Goal: Task Accomplishment & Management: Complete application form

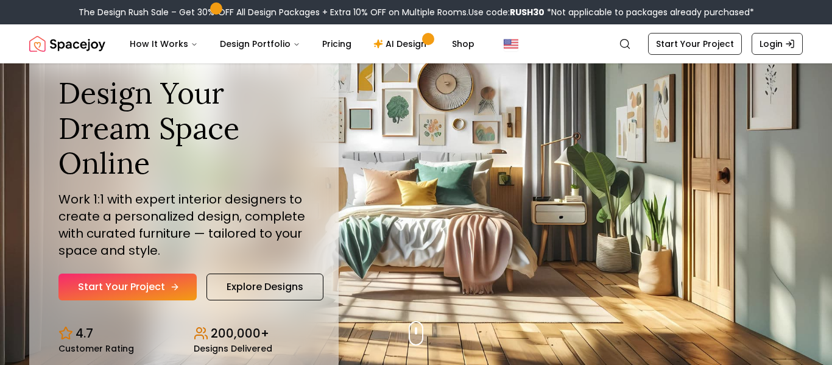
click at [151, 288] on link "Start Your Project" at bounding box center [127, 287] width 138 height 27
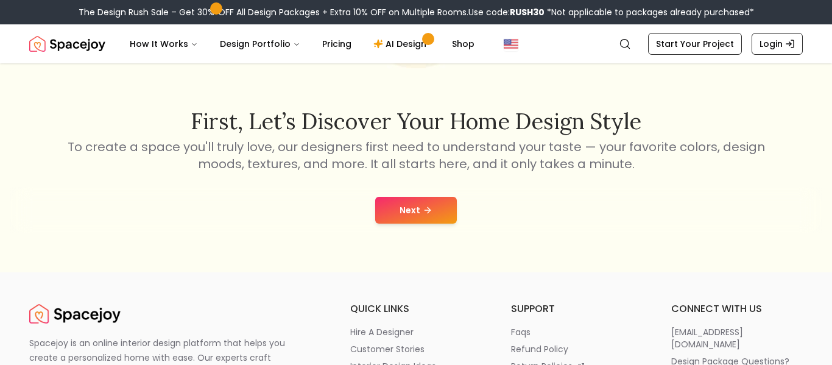
scroll to position [166, 0]
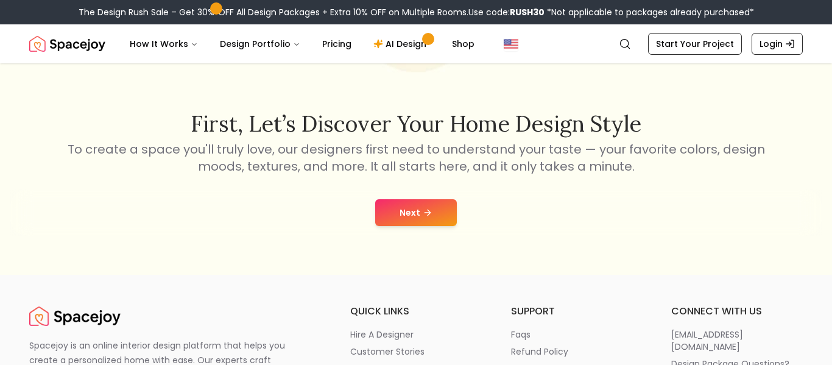
click at [399, 216] on button "Next" at bounding box center [416, 212] width 82 height 27
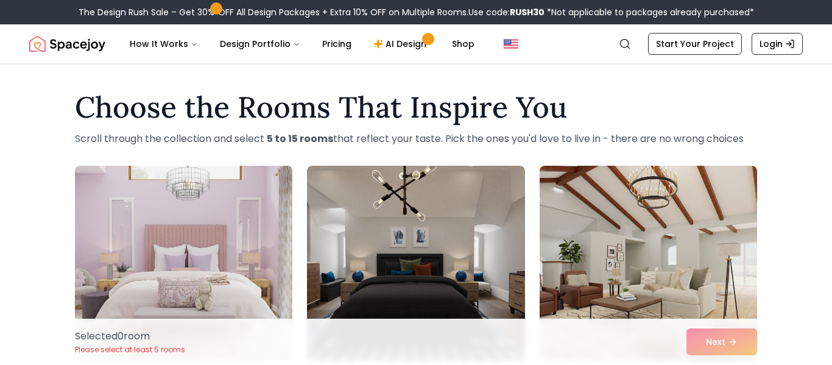
click at [185, 277] on img at bounding box center [183, 263] width 228 height 205
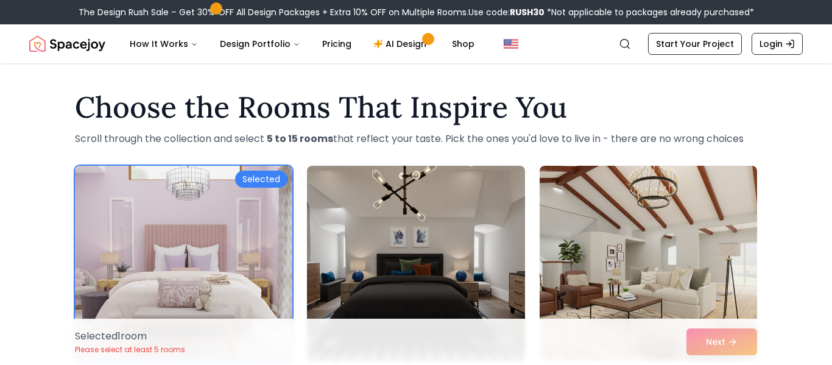
click at [264, 178] on div "Selected" at bounding box center [261, 179] width 52 height 17
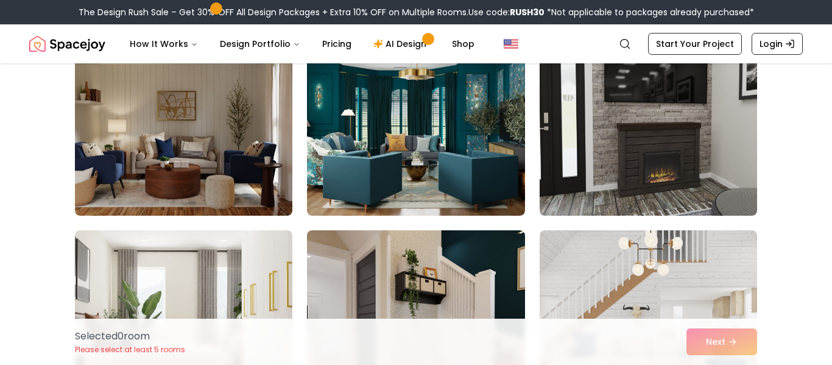
scroll to position [2433, 0]
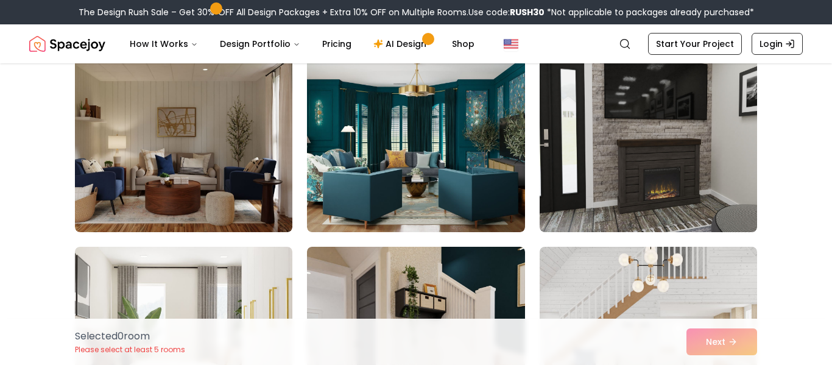
click at [284, 189] on img at bounding box center [183, 134] width 217 height 195
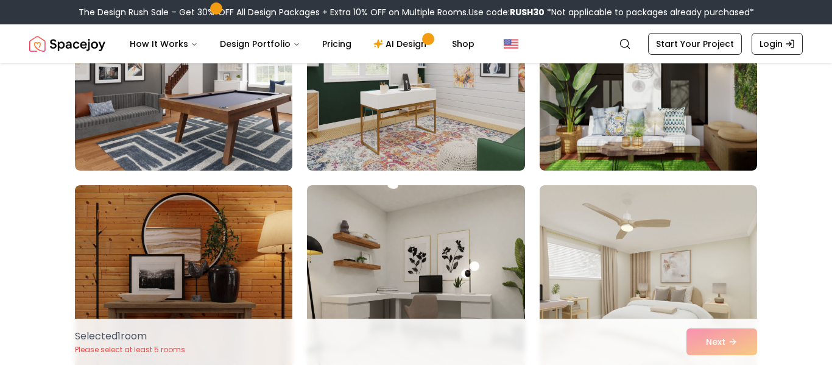
scroll to position [3334, 0]
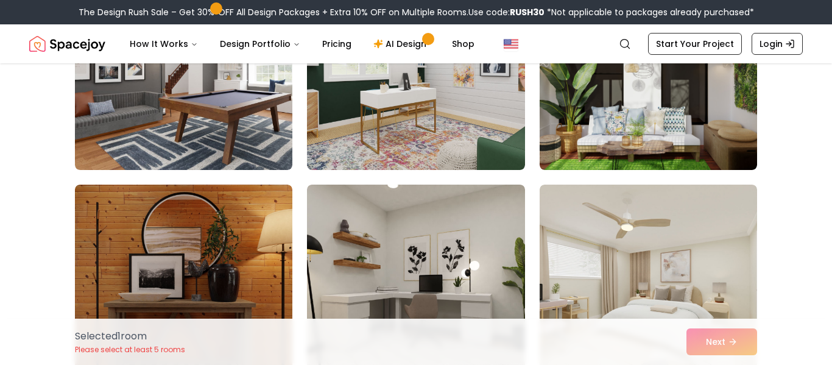
click at [358, 213] on img at bounding box center [415, 282] width 217 height 195
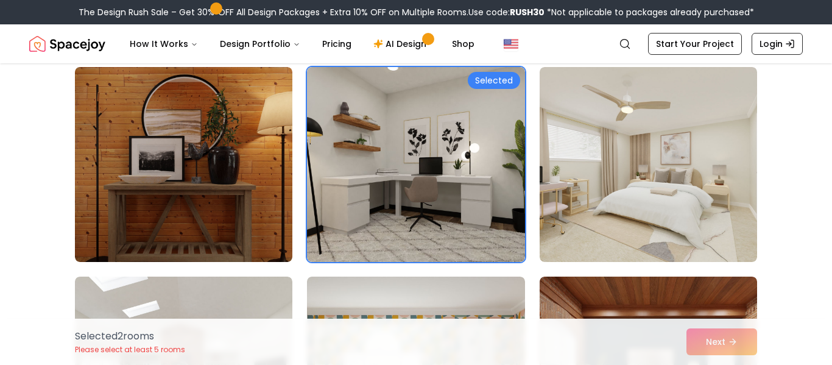
scroll to position [3454, 0]
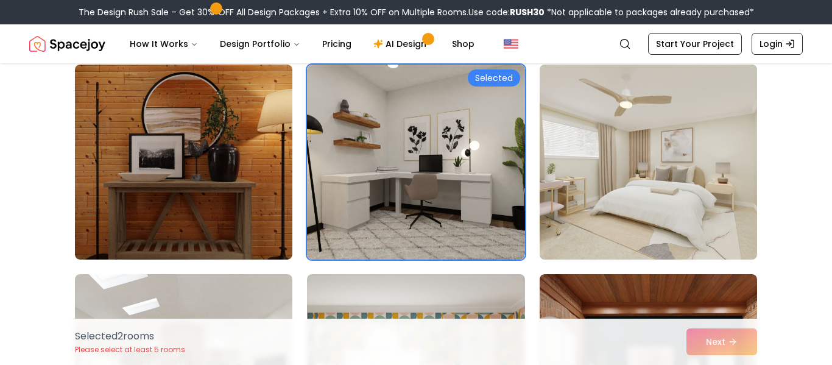
click at [661, 136] on img at bounding box center [648, 162] width 228 height 205
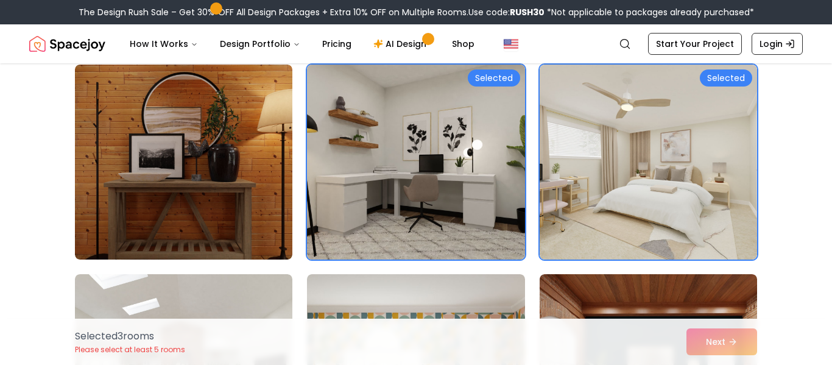
click at [498, 76] on div "Selected" at bounding box center [494, 77] width 52 height 17
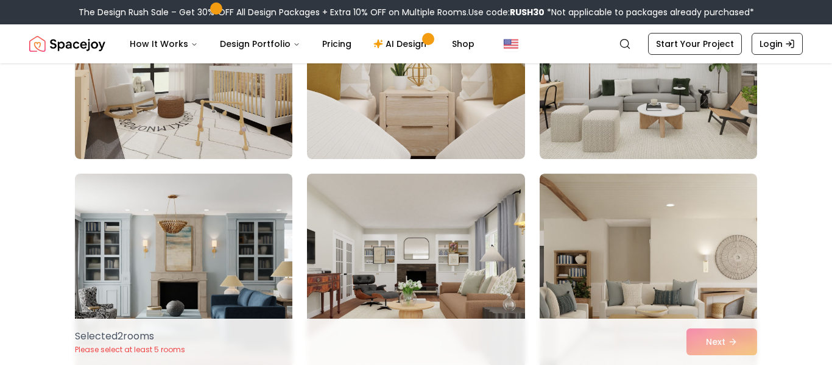
scroll to position [3972, 0]
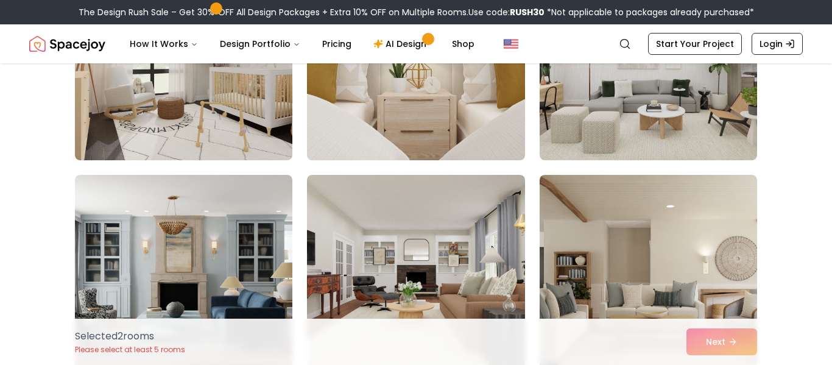
click at [507, 120] on img at bounding box center [416, 62] width 228 height 205
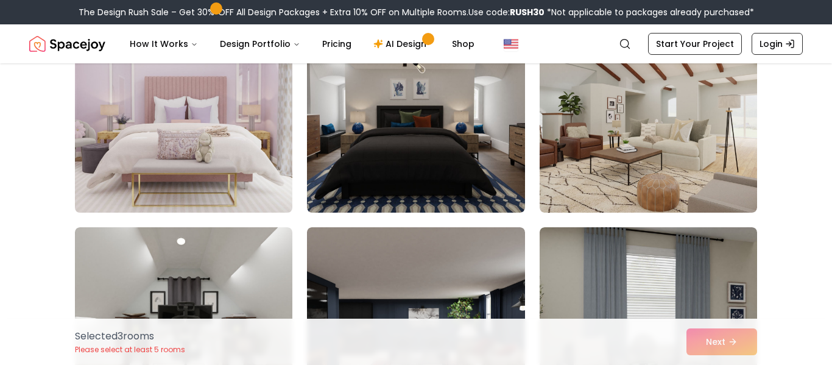
scroll to position [152, 0]
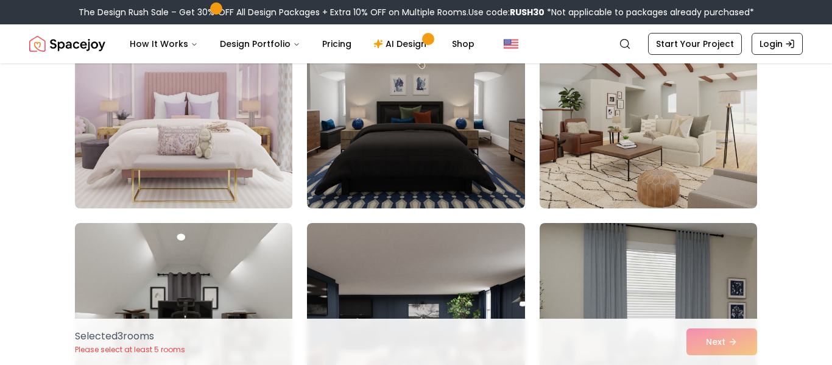
click at [260, 143] on img at bounding box center [183, 111] width 228 height 205
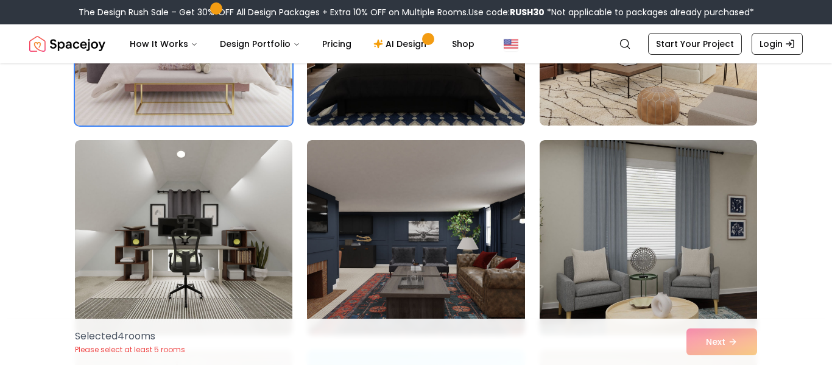
scroll to position [235, 0]
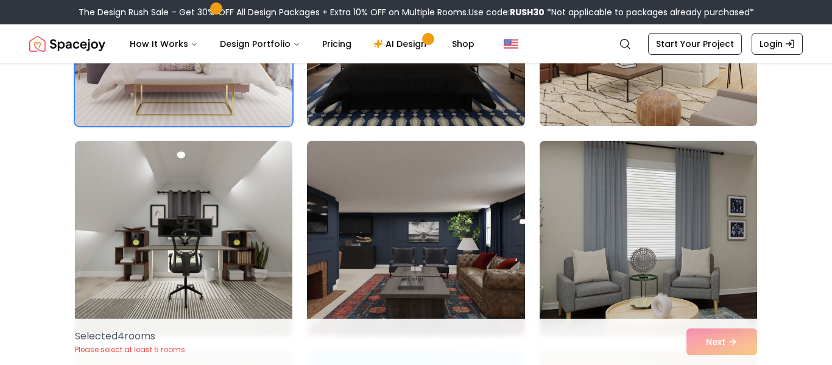
click at [640, 88] on img at bounding box center [648, 28] width 228 height 205
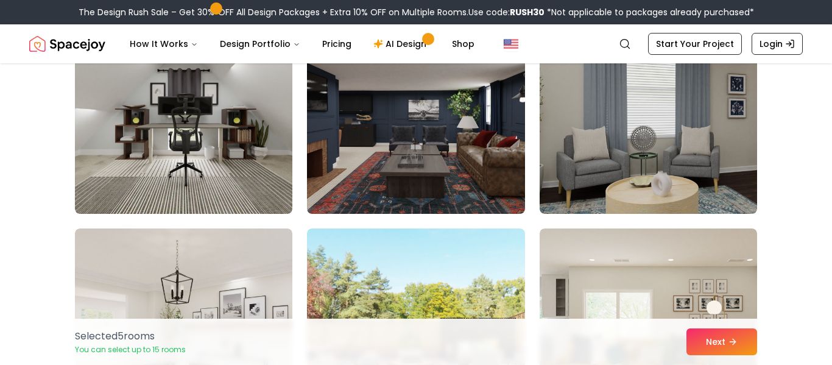
scroll to position [363, 0]
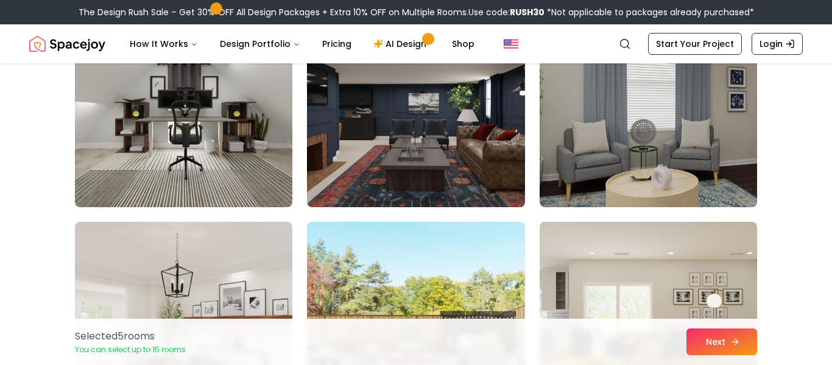
click at [730, 341] on icon at bounding box center [735, 342] width 10 height 10
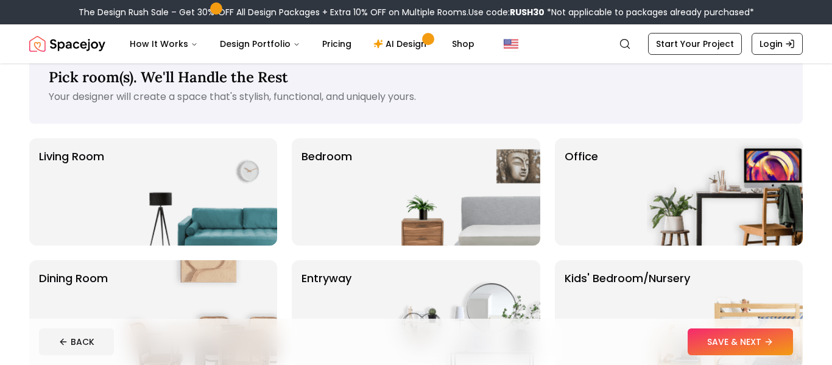
scroll to position [17, 0]
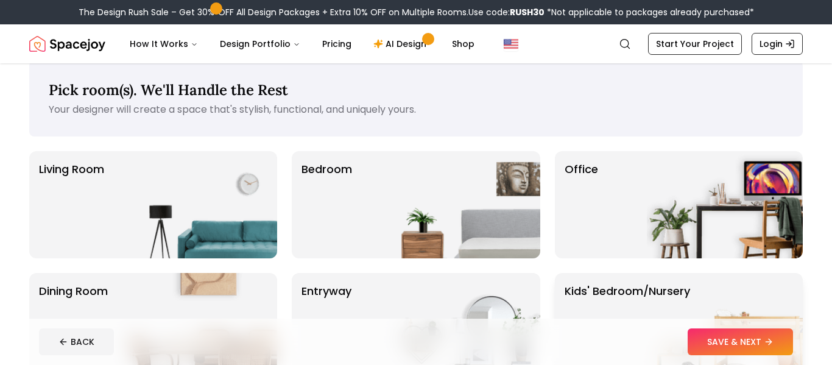
click at [604, 303] on p "Kids' Bedroom/Nursery" at bounding box center [627, 327] width 125 height 88
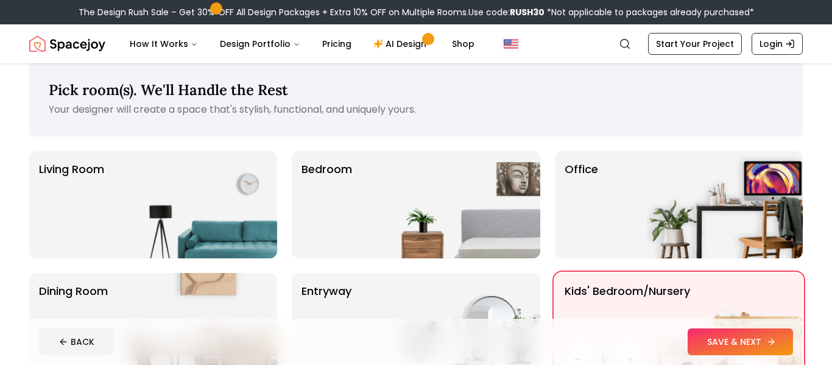
click at [744, 337] on button "SAVE & NEXT" at bounding box center [740, 341] width 105 height 27
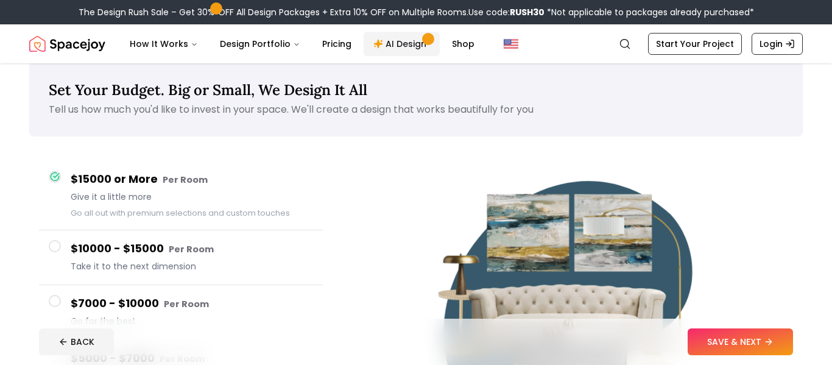
click at [382, 46] on link "AI Design" at bounding box center [402, 44] width 76 height 24
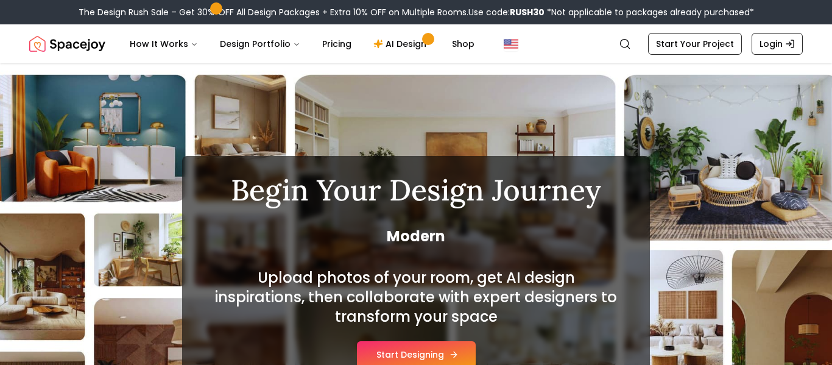
click at [444, 344] on button "Start Designing" at bounding box center [416, 354] width 119 height 27
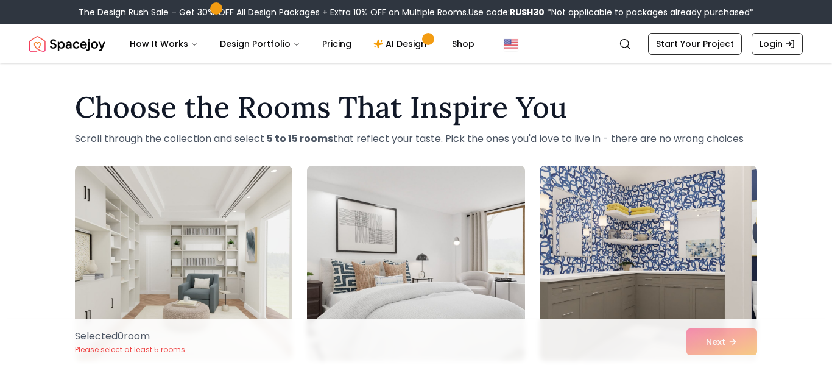
click at [454, 263] on img at bounding box center [416, 263] width 228 height 205
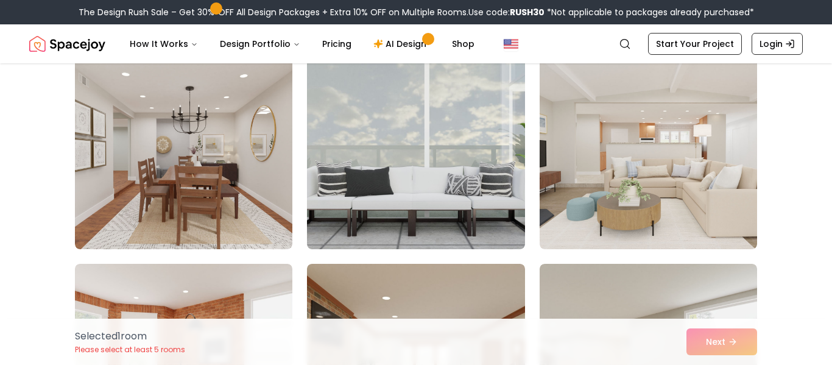
scroll to position [776, 0]
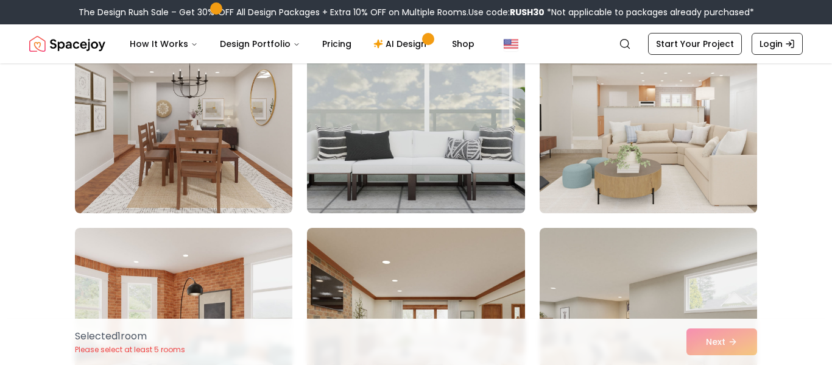
click at [600, 191] on img at bounding box center [648, 115] width 228 height 205
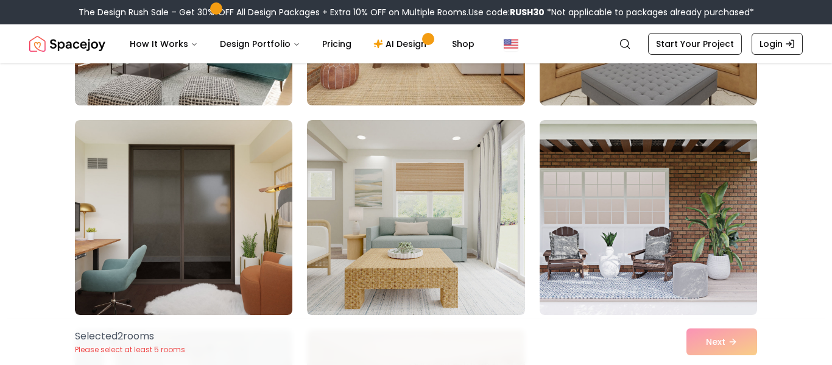
scroll to position [1096, 0]
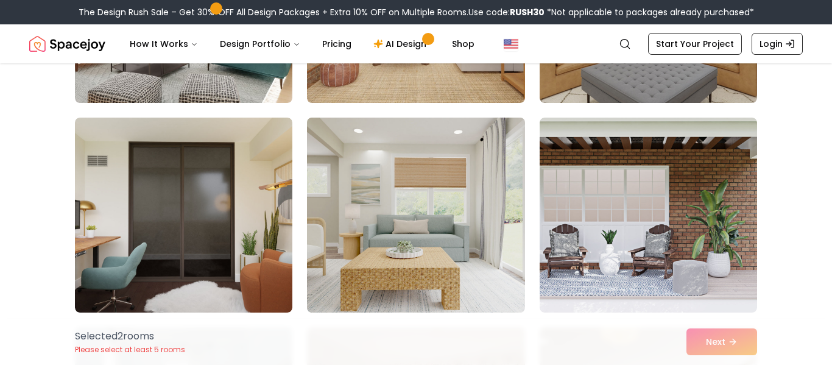
click at [481, 252] on img at bounding box center [416, 215] width 228 height 205
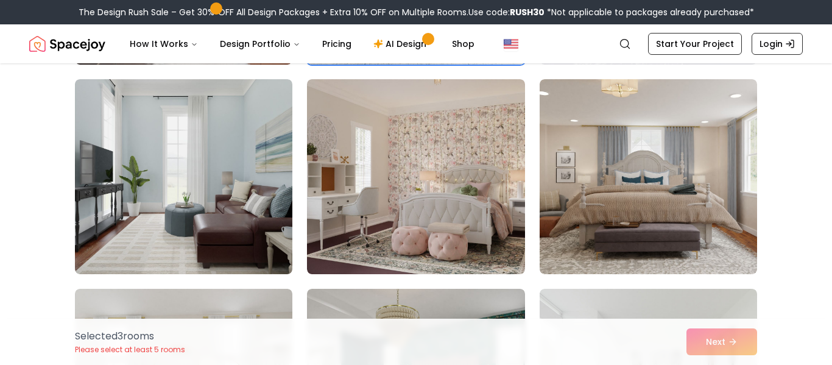
scroll to position [1348, 0]
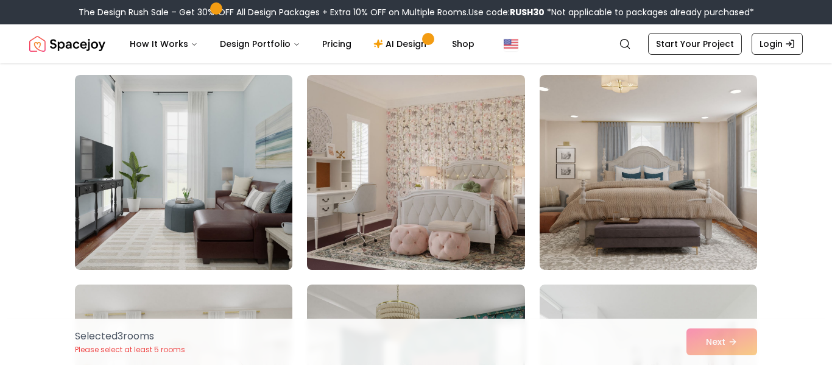
click at [483, 238] on img at bounding box center [416, 172] width 228 height 205
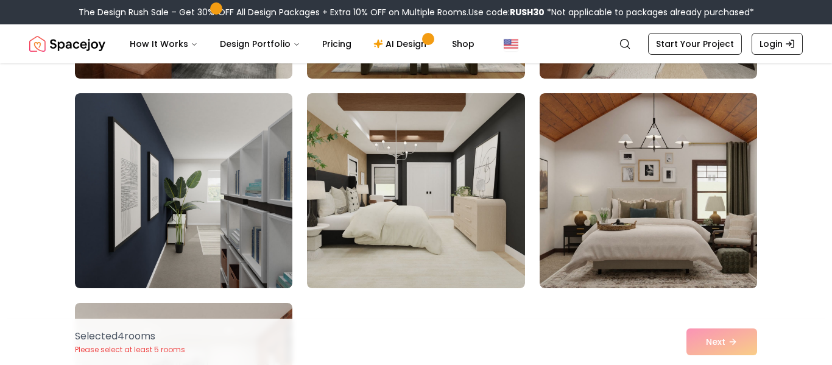
scroll to position [2606, 0]
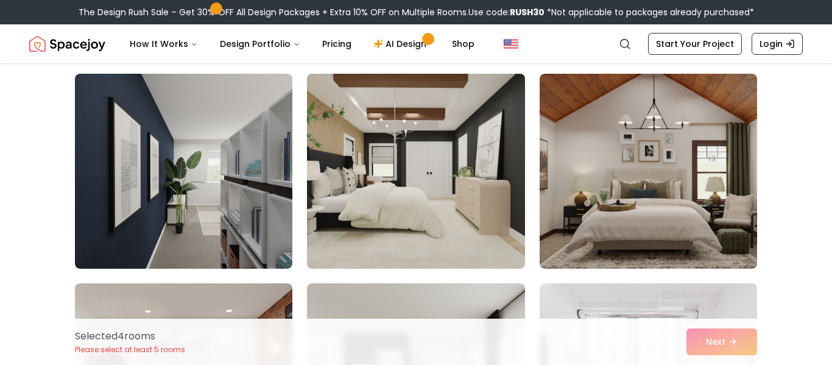
click at [493, 224] on img at bounding box center [416, 171] width 228 height 205
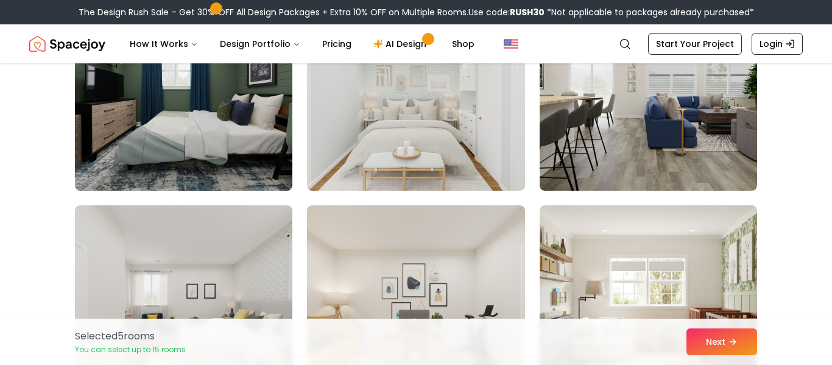
scroll to position [3314, 0]
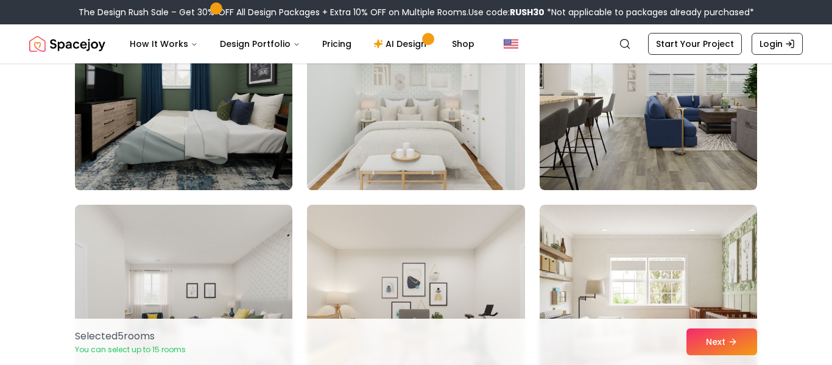
click at [465, 164] on img at bounding box center [416, 92] width 228 height 205
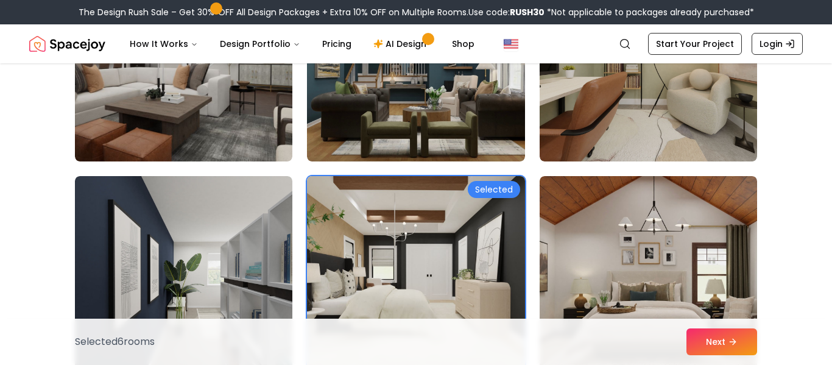
scroll to position [2490, 0]
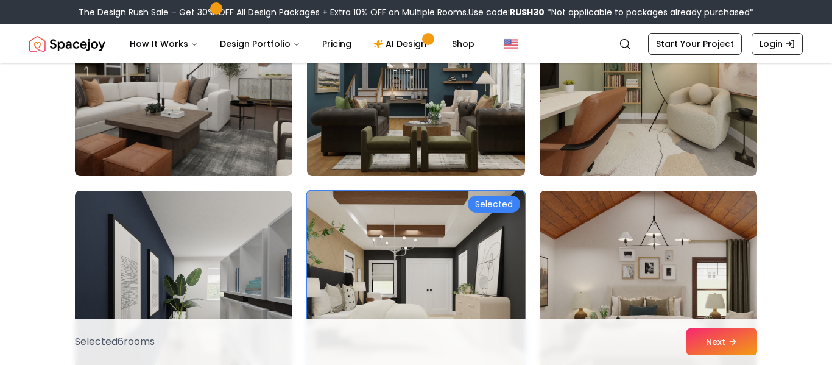
click at [452, 242] on img at bounding box center [416, 288] width 228 height 205
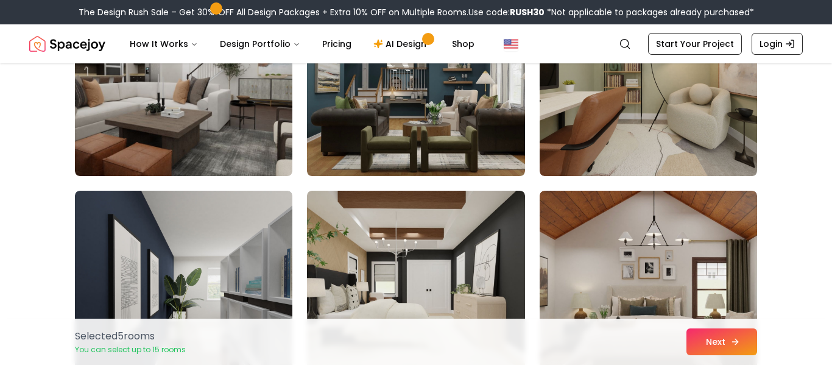
click at [694, 347] on button "Next" at bounding box center [721, 341] width 71 height 27
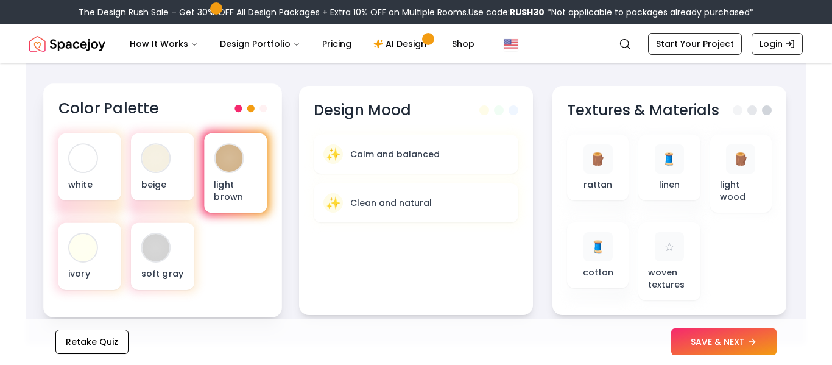
scroll to position [434, 0]
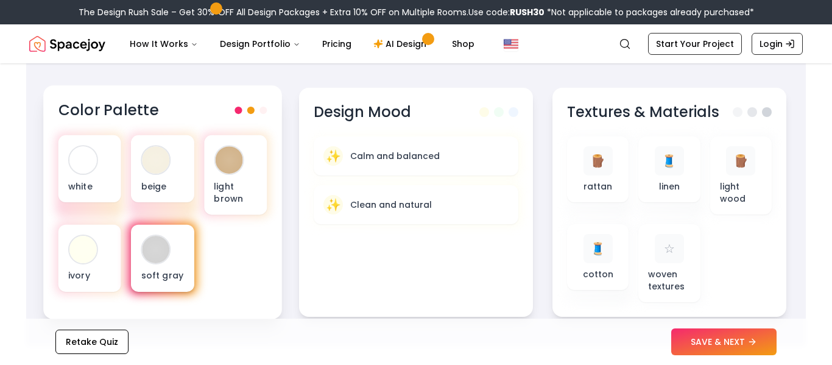
click at [166, 259] on div "soft gray" at bounding box center [162, 258] width 63 height 67
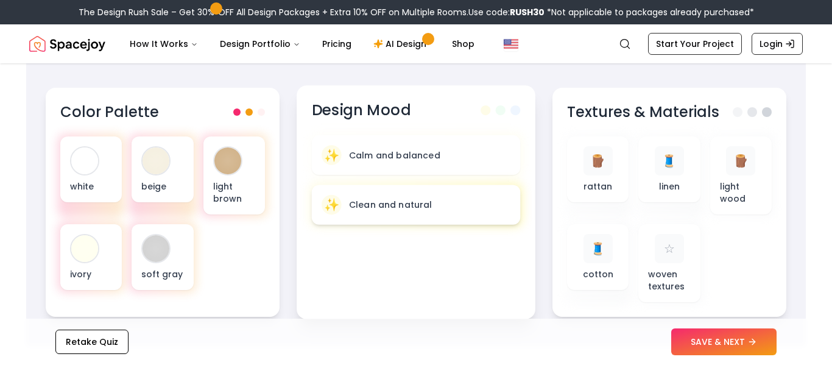
click at [367, 203] on p "Clean and natural" at bounding box center [390, 205] width 83 height 12
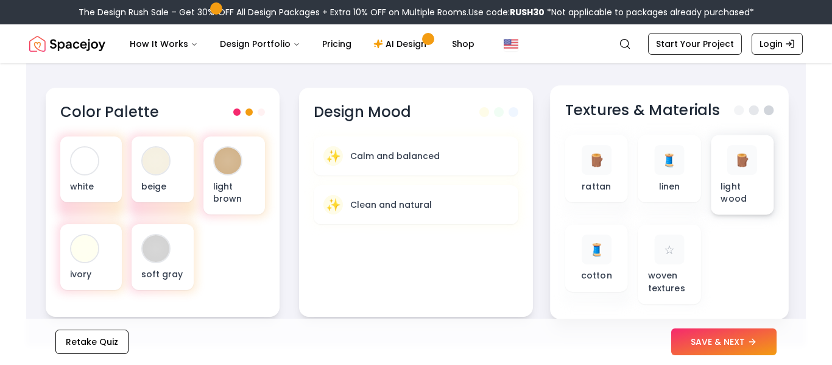
click at [743, 204] on p "light wood" at bounding box center [742, 192] width 43 height 25
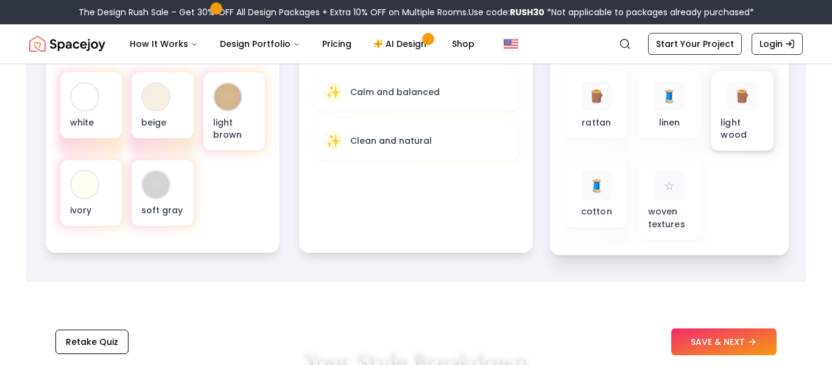
scroll to position [499, 0]
click at [725, 108] on div "🪵 light wood" at bounding box center [742, 110] width 43 height 60
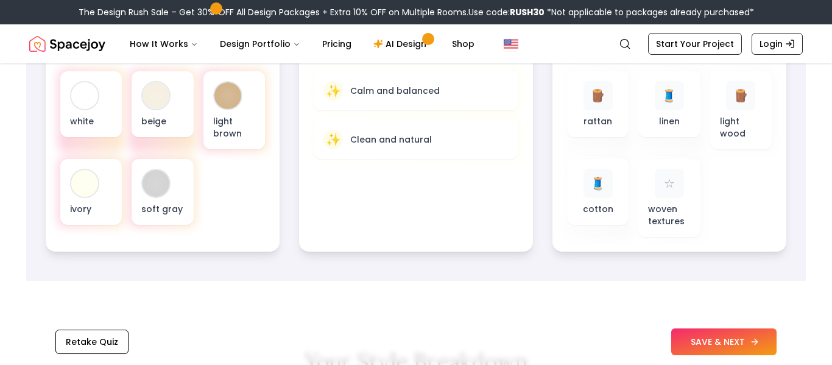
click at [724, 351] on button "SAVE & NEXT" at bounding box center [723, 341] width 105 height 27
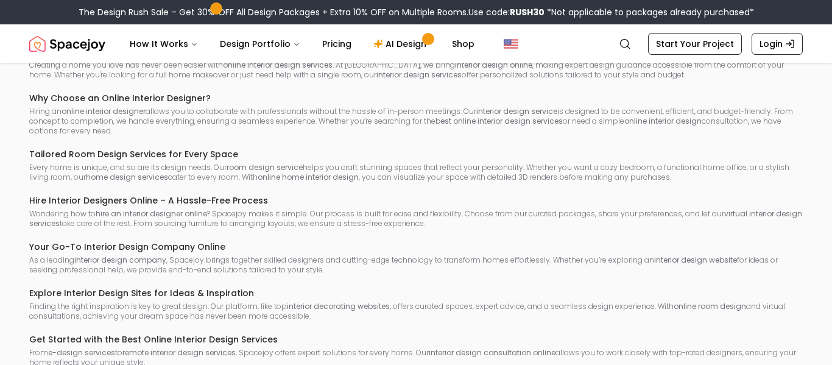
scroll to position [1032, 0]
